Goal: Navigation & Orientation: Understand site structure

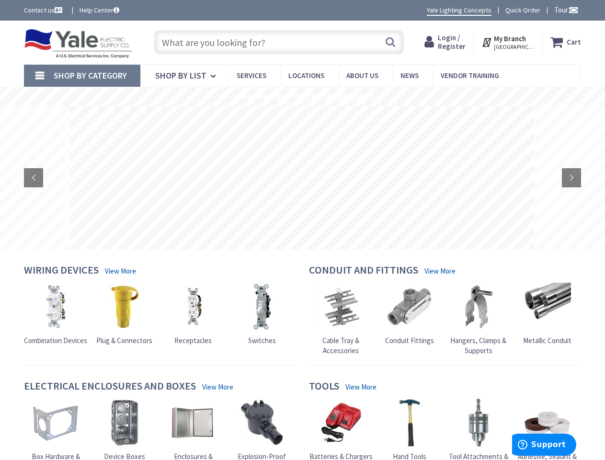
click at [302, 230] on rs-layer at bounding box center [302, 178] width 465 height 144
click at [565, 10] on span "Tour" at bounding box center [566, 9] width 24 height 9
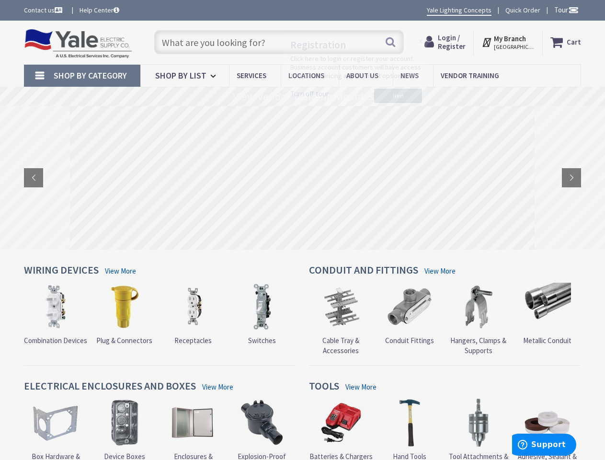
click at [573, 10] on div at bounding box center [302, 230] width 605 height 460
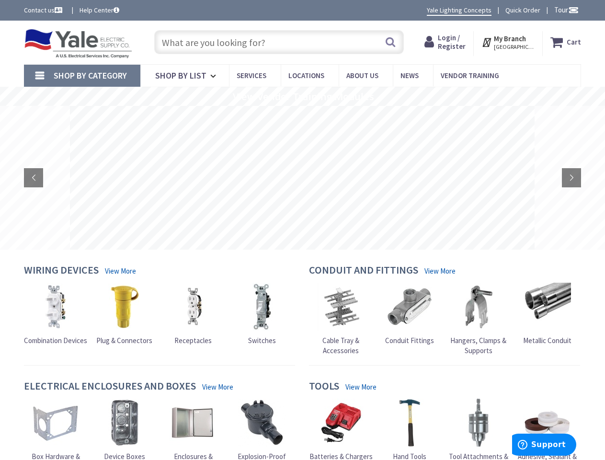
click at [509, 42] on strong "My Branch" at bounding box center [510, 38] width 32 height 9
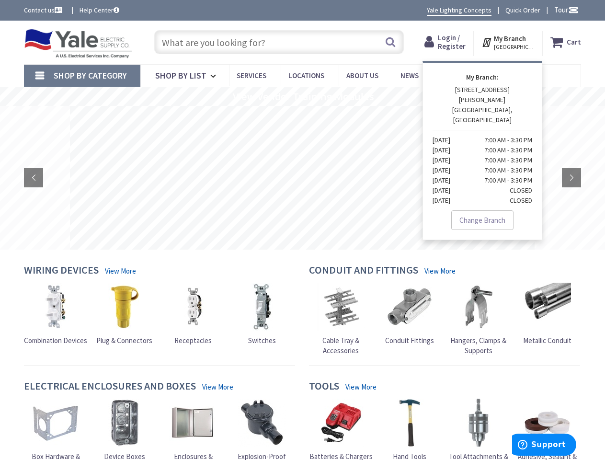
click at [82, 76] on span "Shop By Category" at bounding box center [90, 75] width 73 height 11
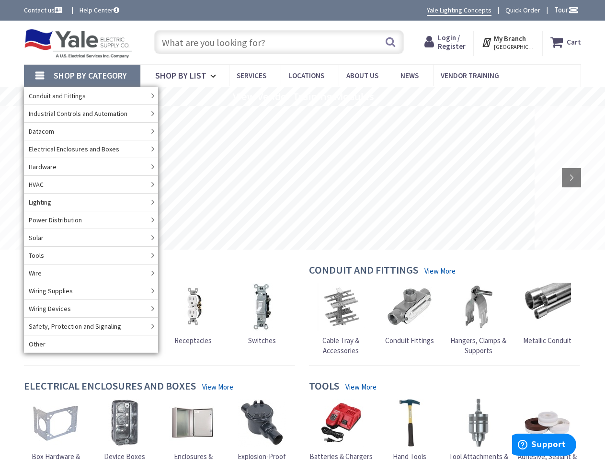
click at [302, 96] on rs-slide "View Vendor Training Modules" at bounding box center [302, 96] width 605 height 19
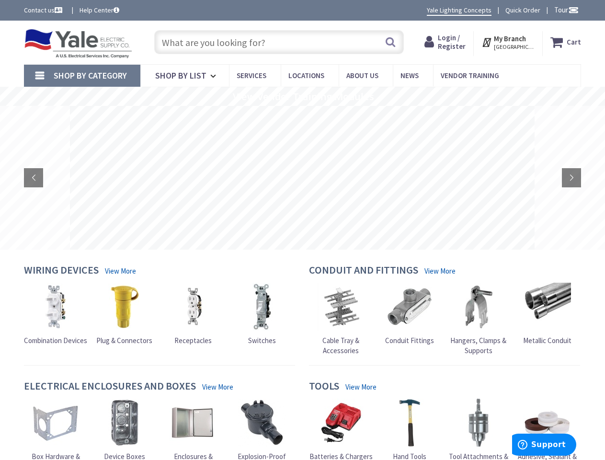
click at [302, 178] on rs-layer at bounding box center [302, 178] width 465 height 144
click at [34, 178] on rs-arrow at bounding box center [33, 177] width 19 height 19
click at [571, 178] on rs-arrow at bounding box center [571, 177] width 19 height 19
